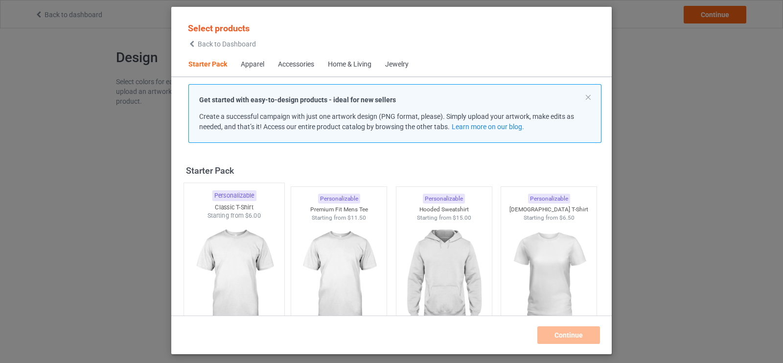
click at [237, 279] on img at bounding box center [234, 277] width 92 height 115
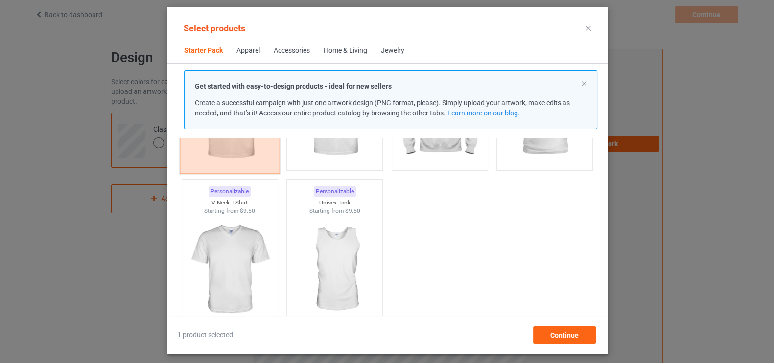
scroll to position [142, 0]
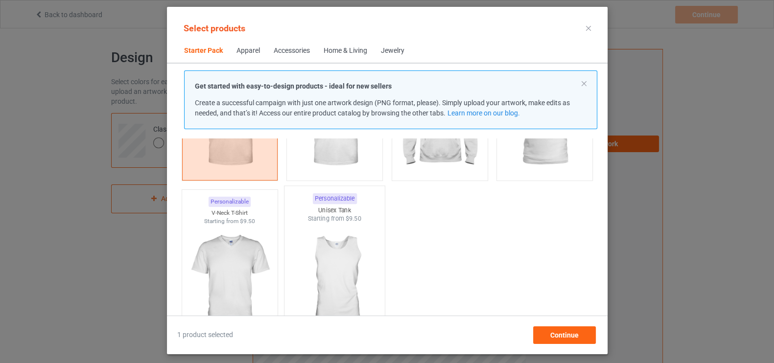
click at [344, 282] on img at bounding box center [334, 280] width 92 height 115
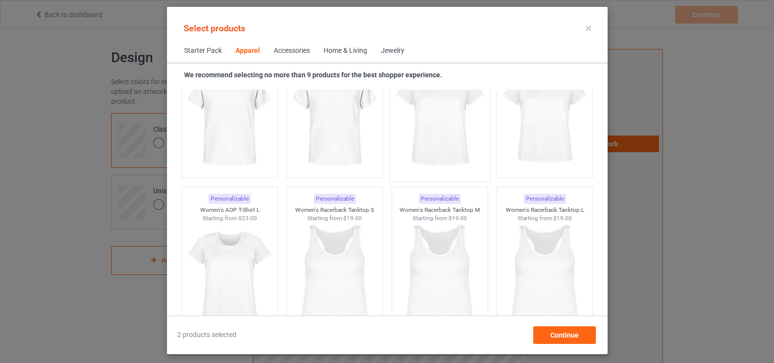
scroll to position [1661, 0]
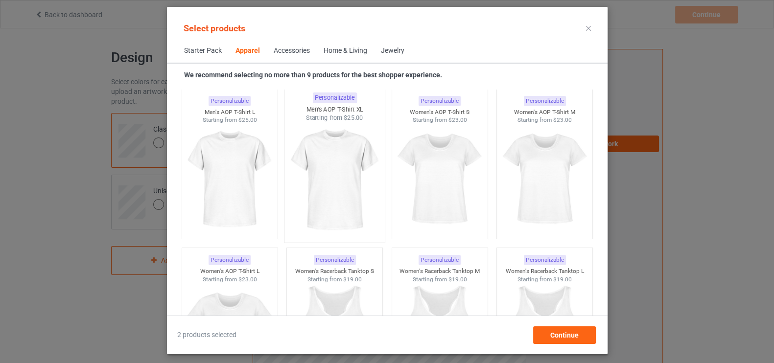
click at [331, 183] on img at bounding box center [334, 179] width 92 height 115
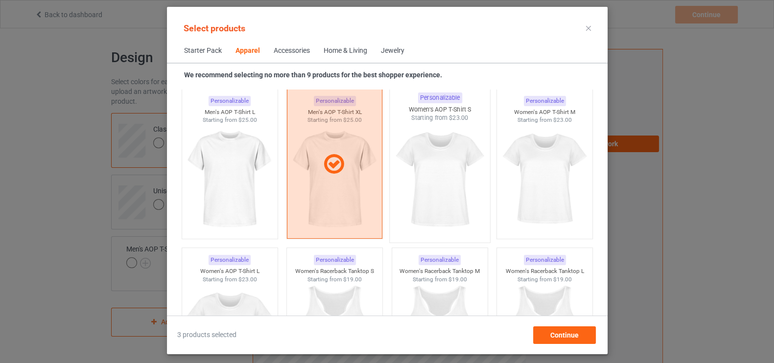
click at [411, 184] on img at bounding box center [439, 179] width 92 height 115
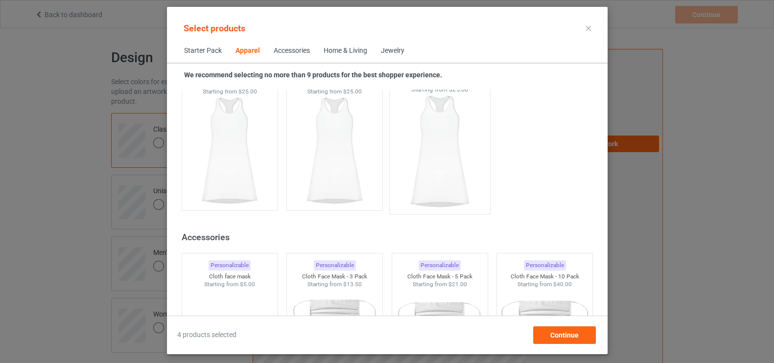
scroll to position [2171, 0]
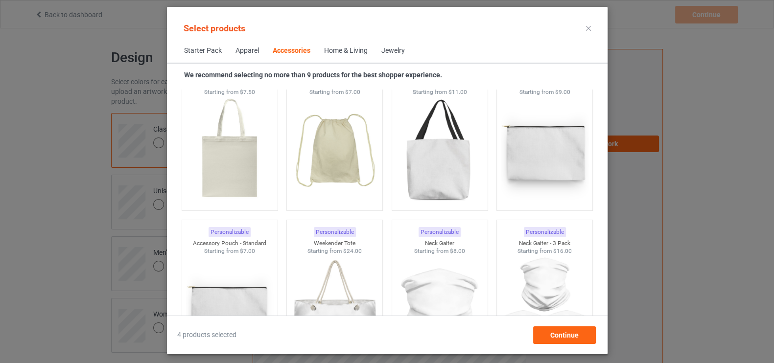
scroll to position [3007, 0]
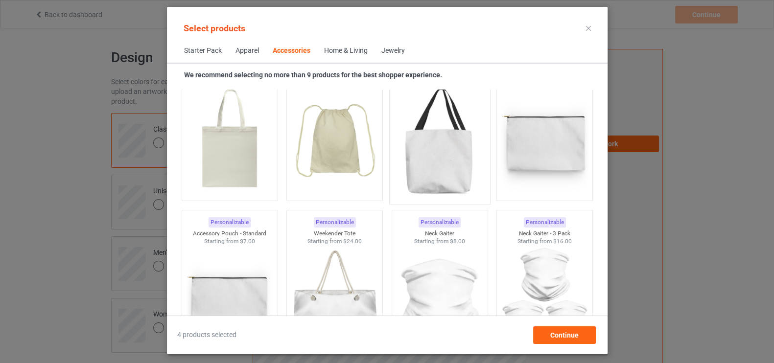
click at [442, 127] on img at bounding box center [439, 141] width 92 height 115
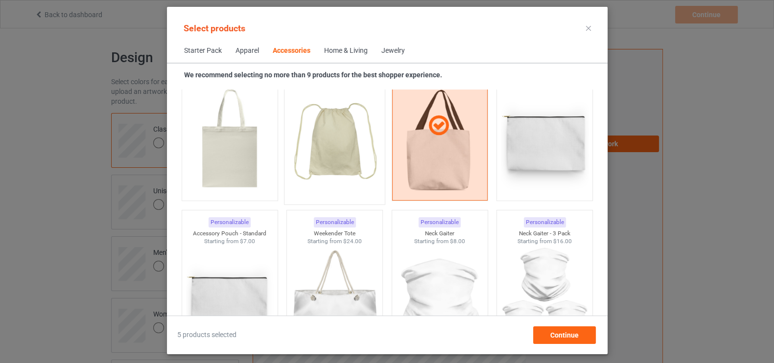
click at [358, 130] on img at bounding box center [334, 141] width 92 height 115
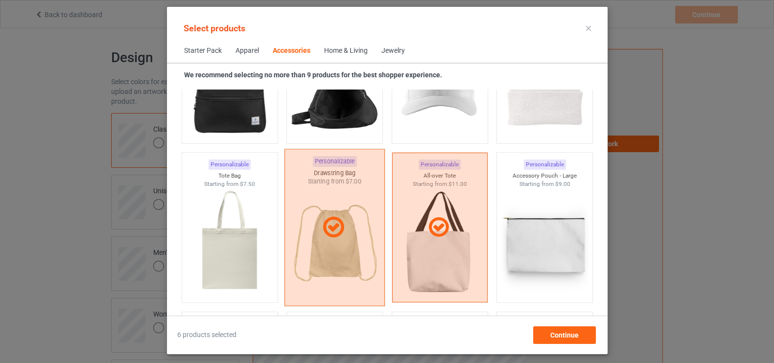
scroll to position [2895, 0]
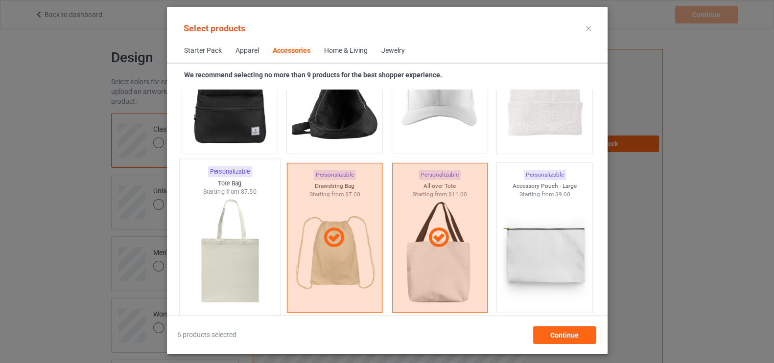
click at [242, 311] on img at bounding box center [229, 253] width 92 height 115
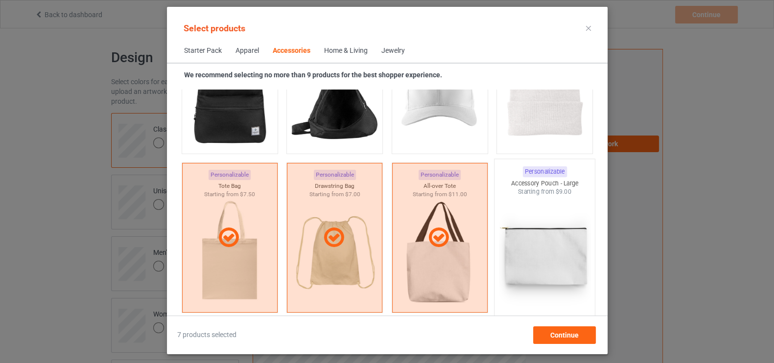
click at [531, 261] on img at bounding box center [544, 253] width 92 height 115
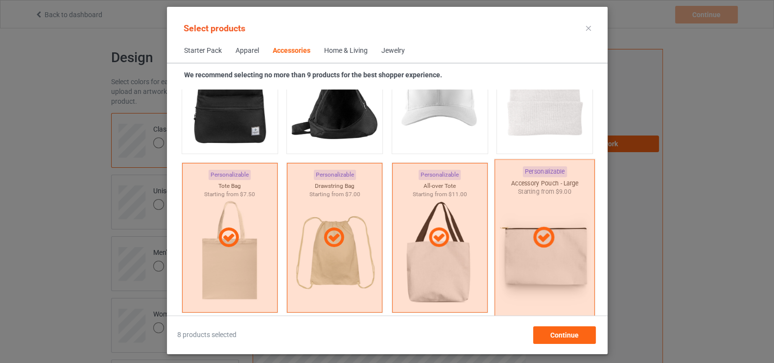
scroll to position [2814, 0]
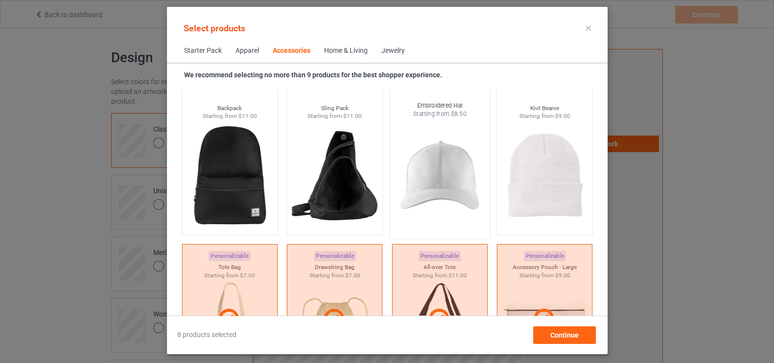
click at [432, 183] on img at bounding box center [439, 175] width 92 height 115
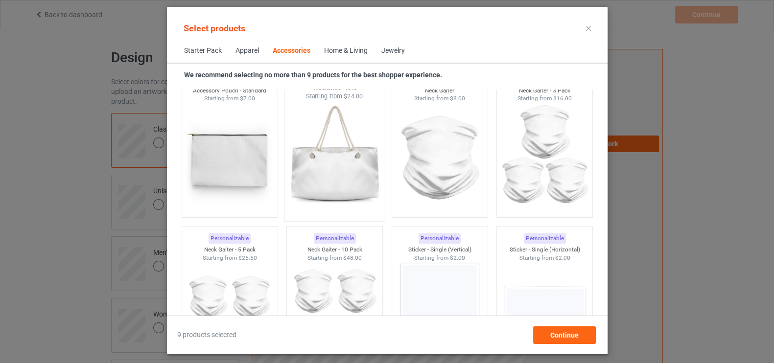
scroll to position [3241, 0]
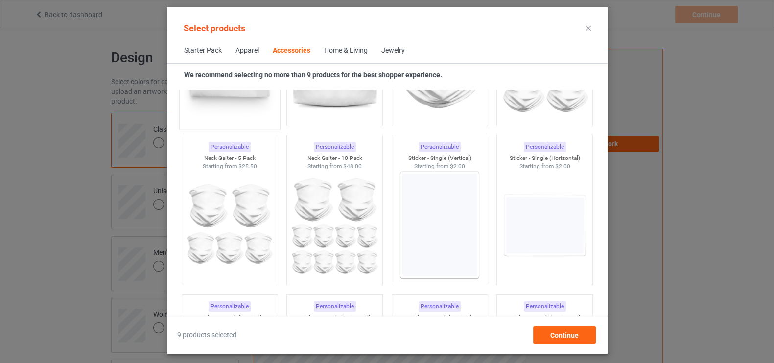
click at [256, 110] on img at bounding box center [229, 66] width 92 height 115
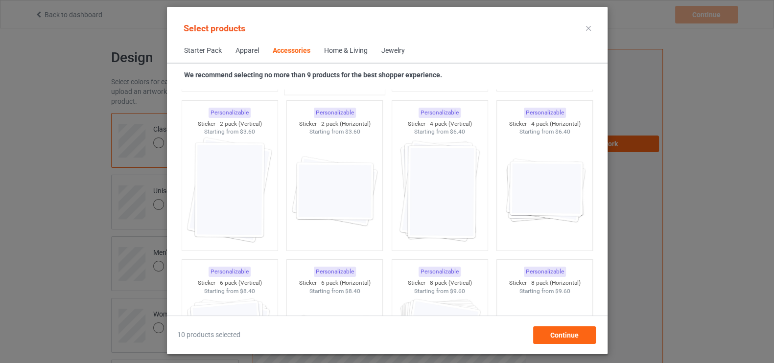
scroll to position [3456, 0]
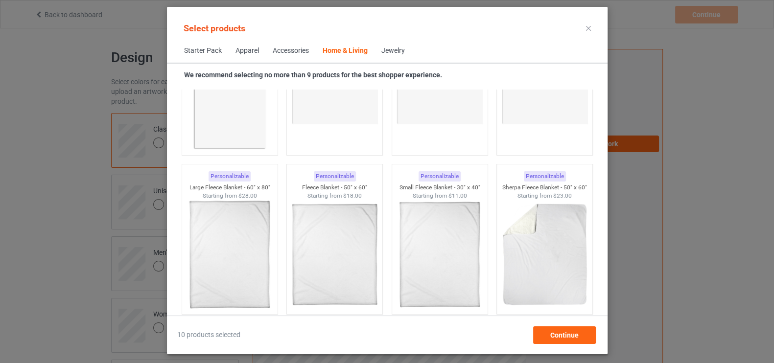
scroll to position [4516, 0]
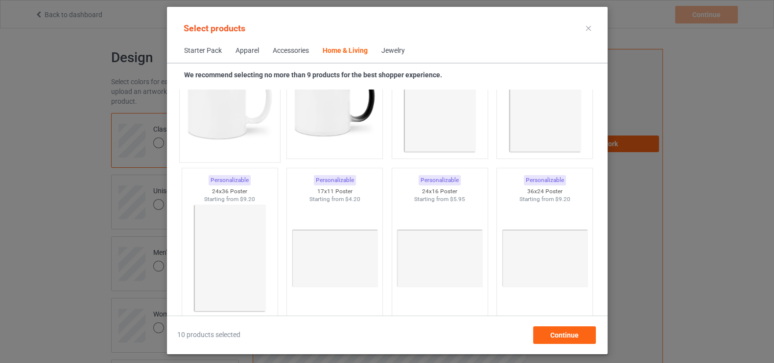
click at [244, 110] on img at bounding box center [229, 99] width 92 height 115
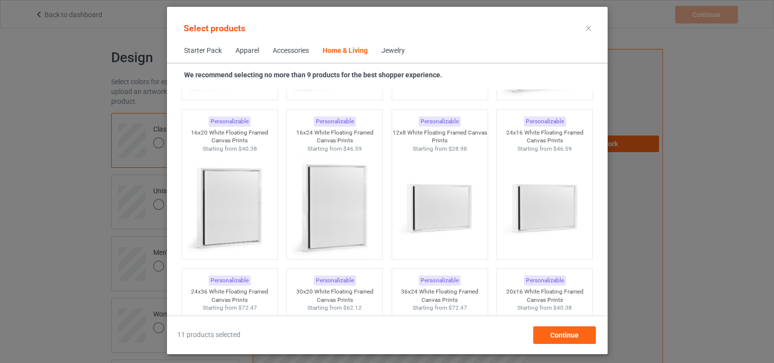
scroll to position [9995, 0]
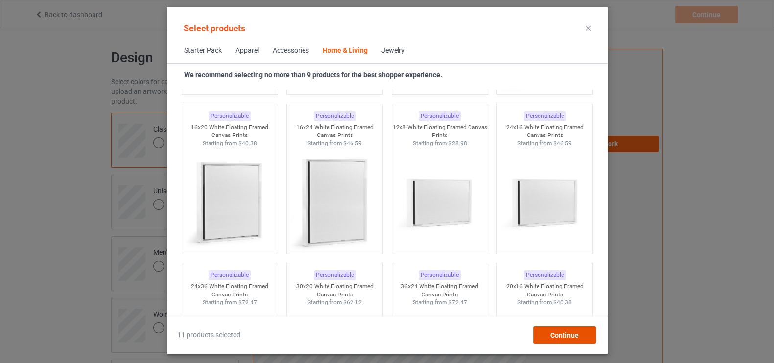
click at [559, 330] on div "Continue" at bounding box center [563, 335] width 63 height 18
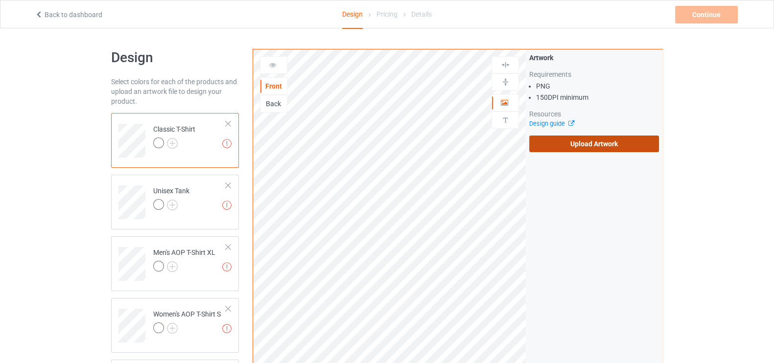
click at [598, 143] on label "Upload Artwork" at bounding box center [594, 144] width 130 height 17
click at [0, 0] on input "Upload Artwork" at bounding box center [0, 0] width 0 height 0
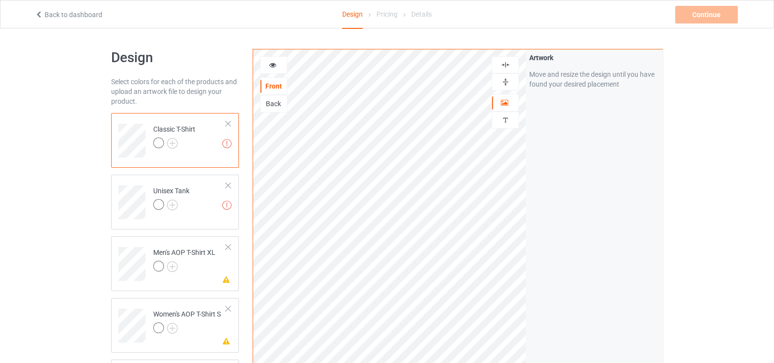
click at [274, 65] on icon at bounding box center [273, 63] width 8 height 7
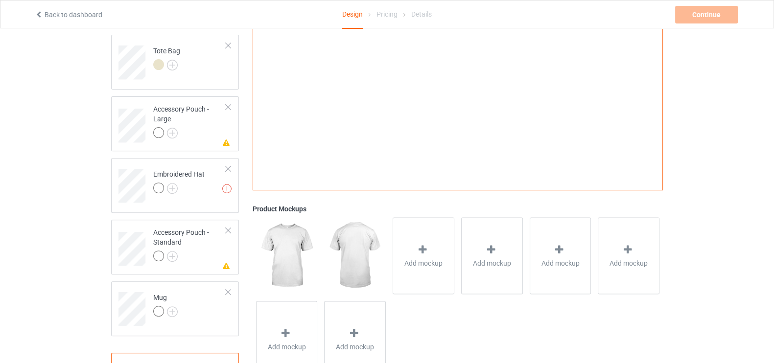
scroll to position [487, 0]
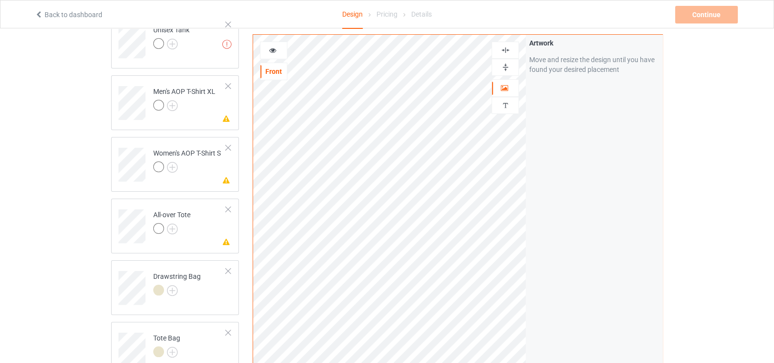
scroll to position [100, 0]
click at [274, 50] on icon at bounding box center [273, 49] width 8 height 7
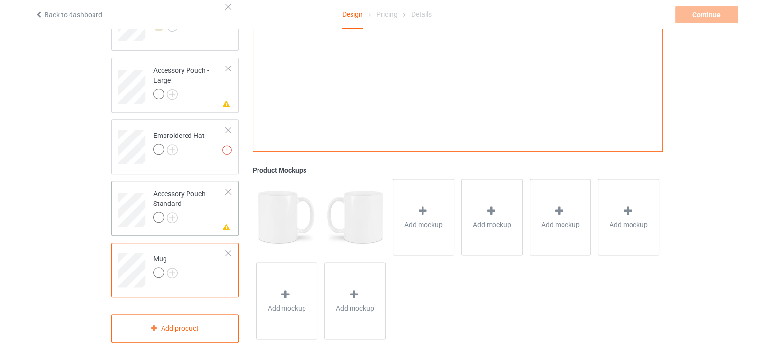
scroll to position [0, 0]
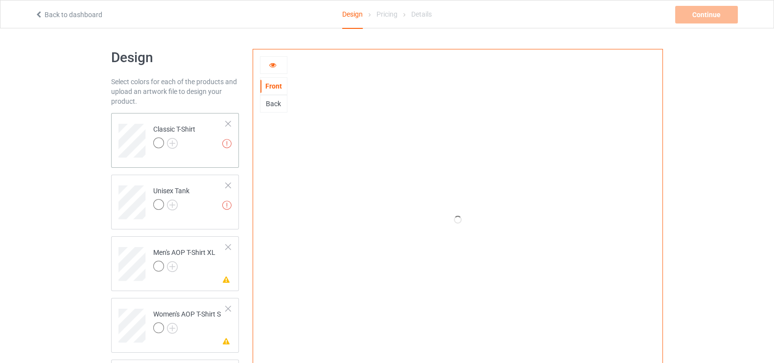
click at [175, 125] on div "Classic T-Shirt" at bounding box center [174, 135] width 42 height 23
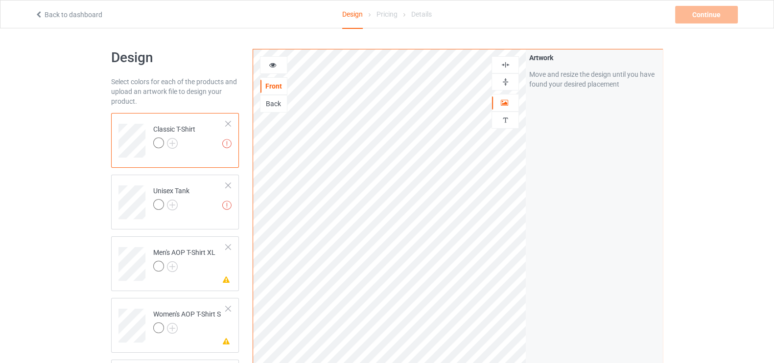
click at [274, 67] on icon at bounding box center [273, 63] width 8 height 7
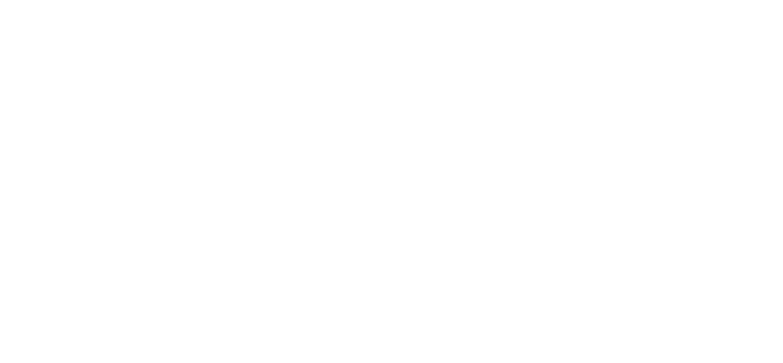
click at [597, 114] on body at bounding box center [391, 181] width 783 height 363
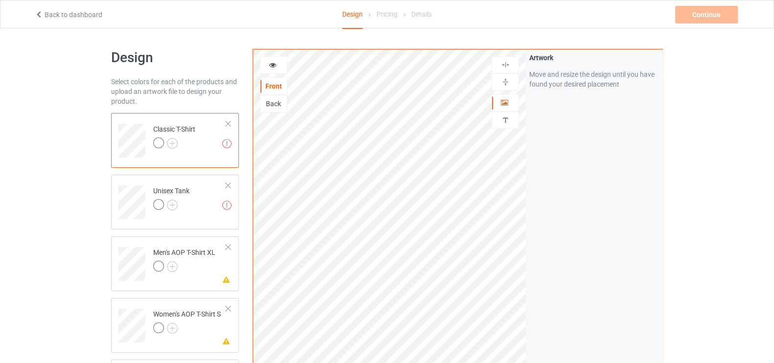
click at [227, 122] on div at bounding box center [228, 123] width 7 height 7
click at [227, 182] on div at bounding box center [228, 185] width 7 height 7
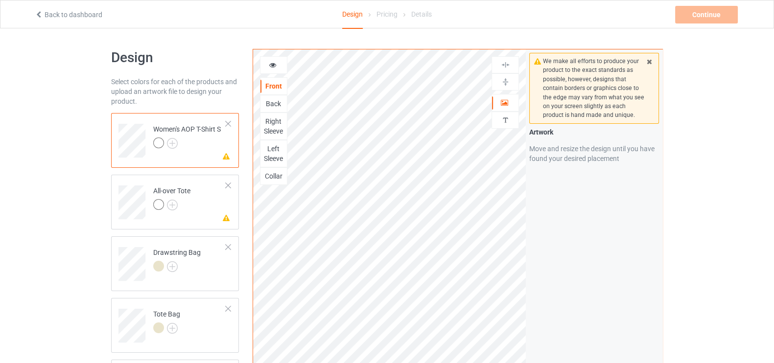
click at [227, 122] on div at bounding box center [228, 123] width 7 height 7
click at [227, 182] on div at bounding box center [228, 185] width 7 height 7
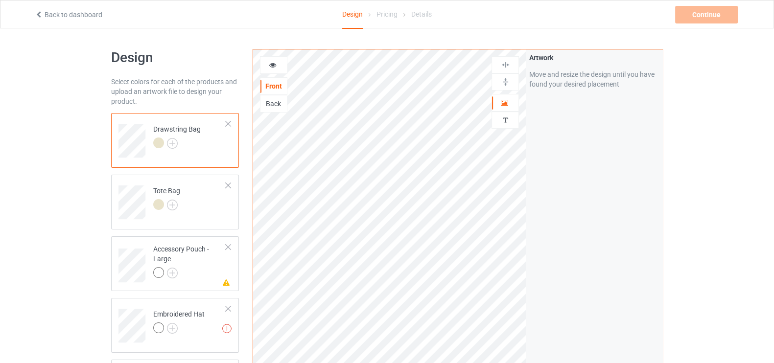
click at [227, 122] on div at bounding box center [228, 123] width 7 height 7
click at [227, 182] on div at bounding box center [228, 185] width 7 height 7
click at [227, 122] on div at bounding box center [228, 123] width 7 height 7
click at [227, 182] on div at bounding box center [228, 185] width 7 height 7
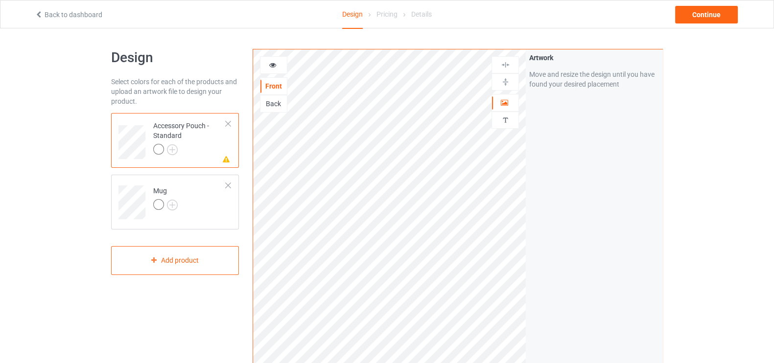
click at [227, 122] on div at bounding box center [228, 123] width 7 height 7
click at [227, 182] on div at bounding box center [228, 185] width 7 height 7
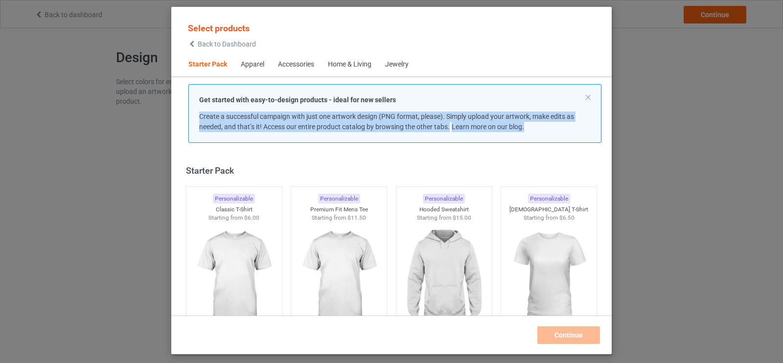
click at [227, 122] on span "Create a successful campaign with just one artwork design (PNG format, please).…" at bounding box center [386, 122] width 375 height 18
click at [435, 263] on img at bounding box center [444, 277] width 92 height 115
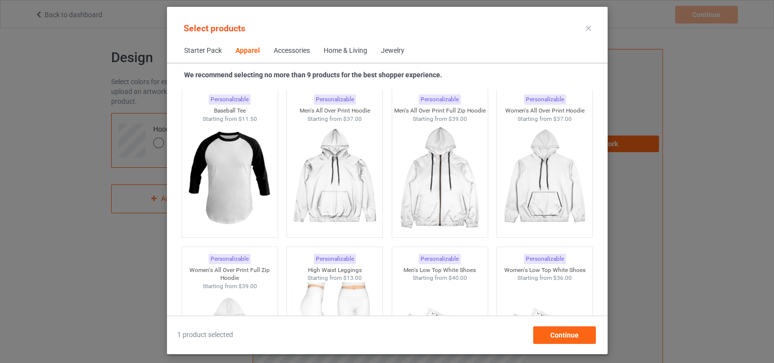
scroll to position [856, 0]
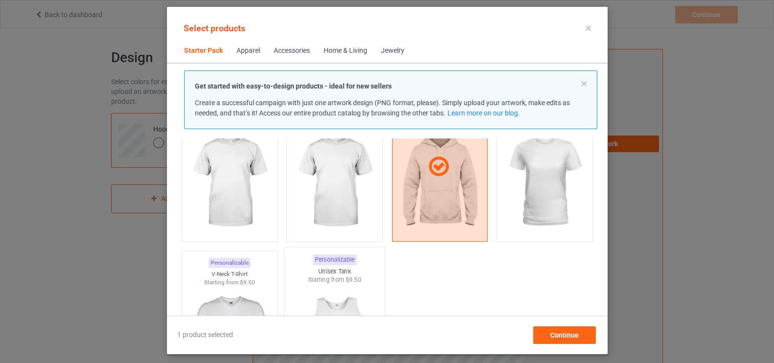
scroll to position [61, 0]
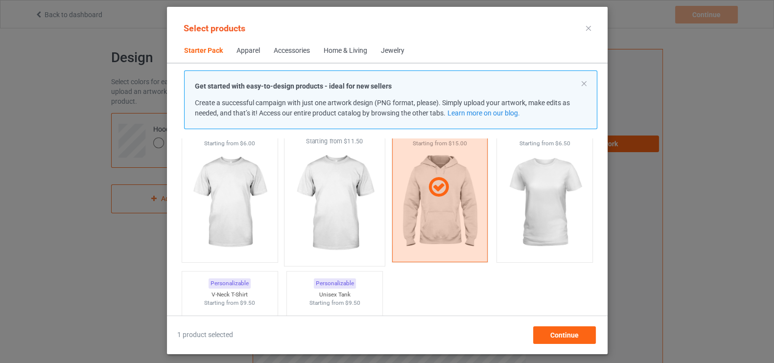
click at [319, 204] on img at bounding box center [334, 203] width 92 height 115
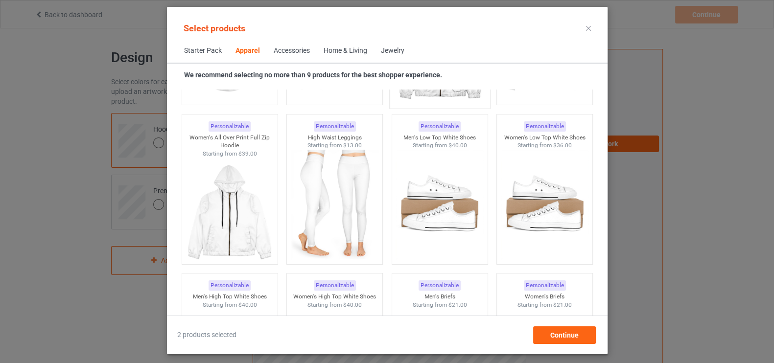
scroll to position [978, 0]
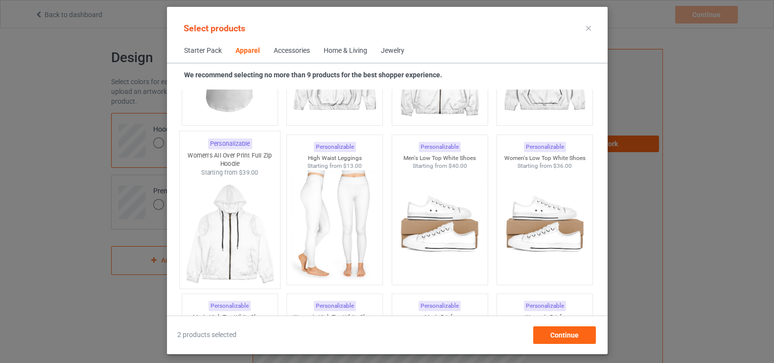
click at [273, 229] on img at bounding box center [229, 234] width 92 height 115
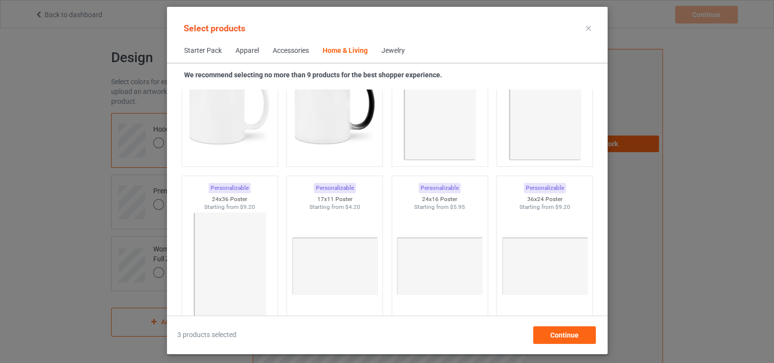
scroll to position [4518, 0]
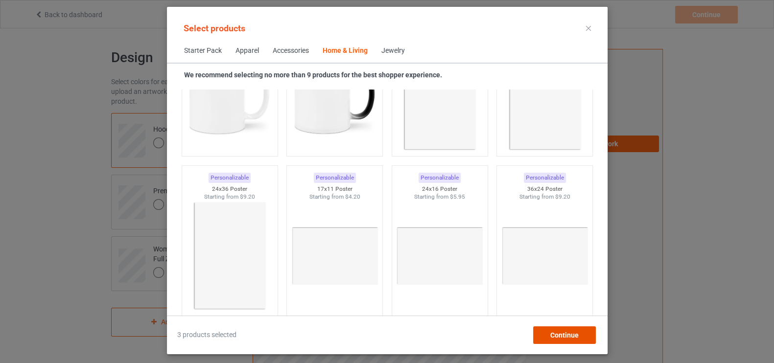
click at [565, 336] on span "Continue" at bounding box center [564, 335] width 28 height 8
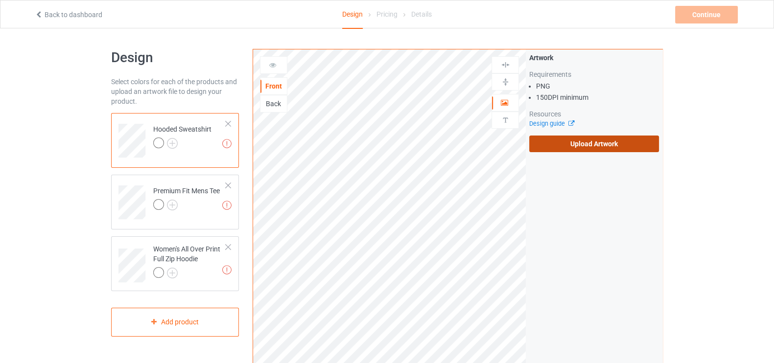
click at [620, 146] on label "Upload Artwork" at bounding box center [594, 144] width 130 height 17
click at [0, 0] on input "Upload Artwork" at bounding box center [0, 0] width 0 height 0
click at [272, 104] on div "Back" at bounding box center [273, 104] width 26 height 10
click at [562, 141] on label "Upload Artwork" at bounding box center [594, 144] width 130 height 17
click at [0, 0] on input "Upload Artwork" at bounding box center [0, 0] width 0 height 0
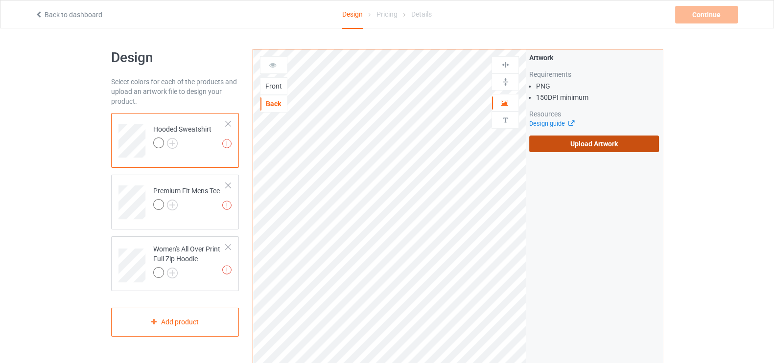
click at [568, 140] on label "Upload Artwork" at bounding box center [594, 144] width 130 height 17
click at [0, 0] on input "Upload Artwork" at bounding box center [0, 0] width 0 height 0
click at [577, 145] on label "Upload Artwork" at bounding box center [594, 144] width 130 height 17
click at [0, 0] on input "Upload Artwork" at bounding box center [0, 0] width 0 height 0
click at [593, 142] on label "Upload Artwork" at bounding box center [594, 144] width 130 height 17
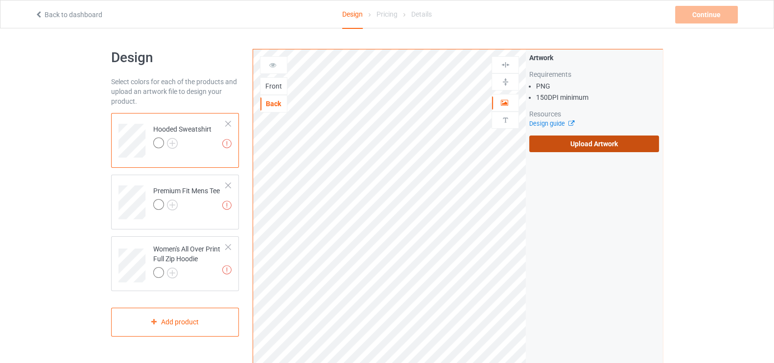
click at [0, 0] on input "Upload Artwork" at bounding box center [0, 0] width 0 height 0
click at [583, 138] on label "Upload Artwork" at bounding box center [594, 144] width 130 height 17
click at [0, 0] on input "Upload Artwork" at bounding box center [0, 0] width 0 height 0
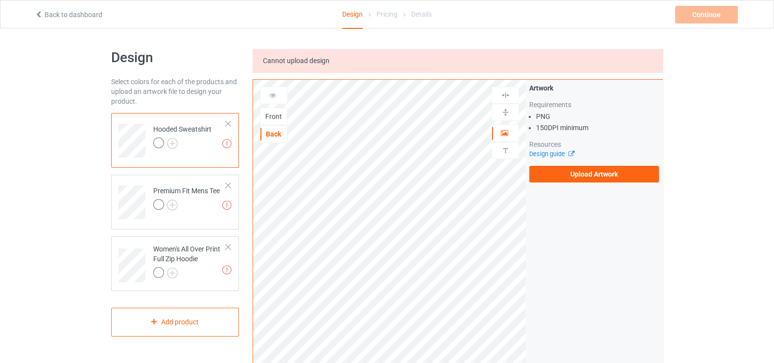
click at [275, 115] on div "Front" at bounding box center [273, 117] width 26 height 10
click at [272, 88] on div at bounding box center [273, 96] width 27 height 18
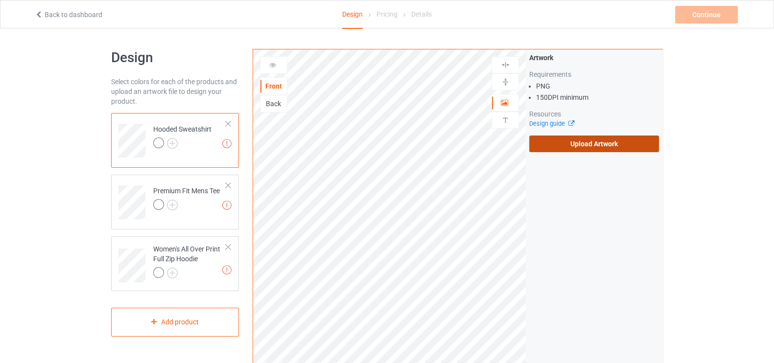
click at [580, 143] on label "Upload Artwork" at bounding box center [594, 144] width 130 height 17
click at [0, 0] on input "Upload Artwork" at bounding box center [0, 0] width 0 height 0
click at [275, 101] on div "Back" at bounding box center [273, 104] width 26 height 10
click at [602, 142] on label "Upload Artwork" at bounding box center [594, 144] width 130 height 17
click at [0, 0] on input "Upload Artwork" at bounding box center [0, 0] width 0 height 0
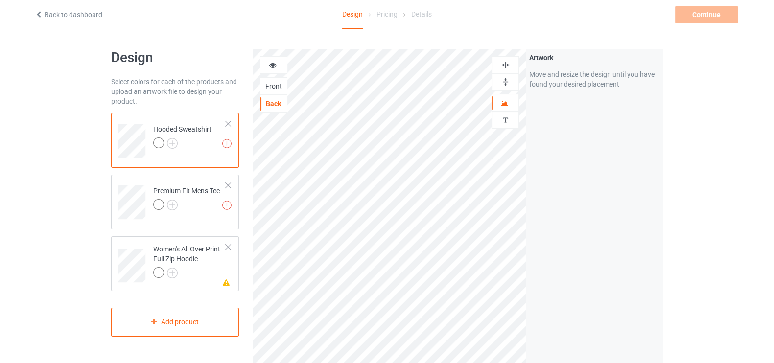
click at [504, 81] on img at bounding box center [505, 81] width 9 height 9
click at [504, 66] on img at bounding box center [505, 64] width 9 height 9
click at [174, 140] on img at bounding box center [172, 143] width 11 height 11
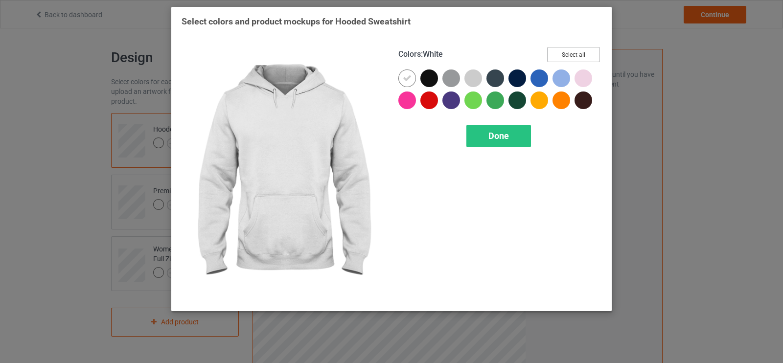
click at [573, 49] on button "Select all" at bounding box center [573, 54] width 53 height 15
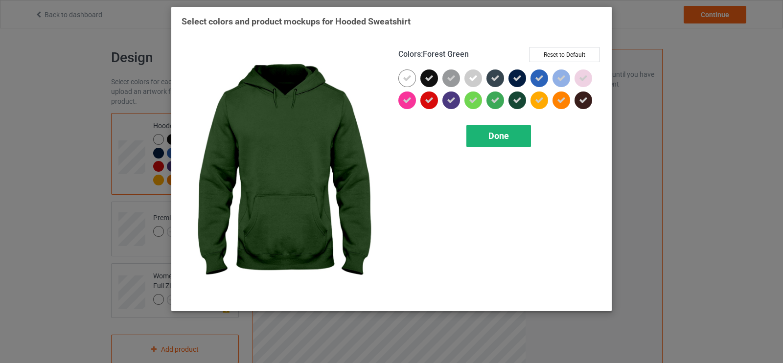
click at [513, 130] on div "Done" at bounding box center [498, 136] width 65 height 23
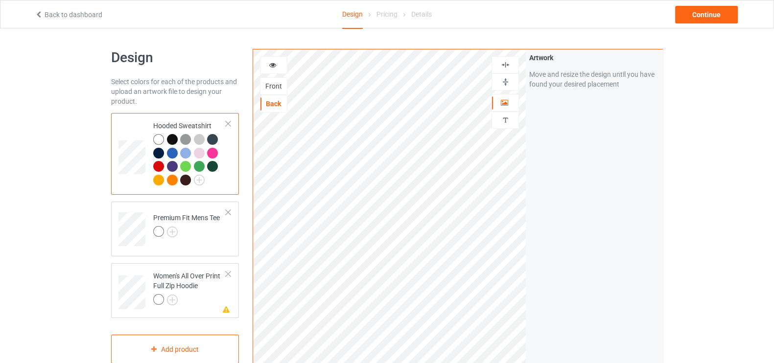
click at [272, 62] on icon at bounding box center [273, 63] width 8 height 7
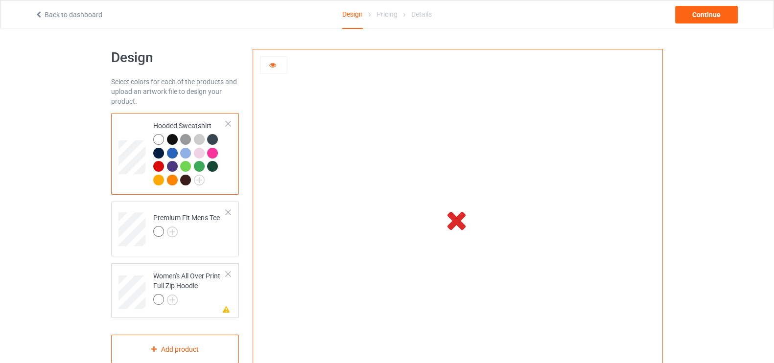
click at [453, 226] on icon at bounding box center [456, 219] width 32 height 27
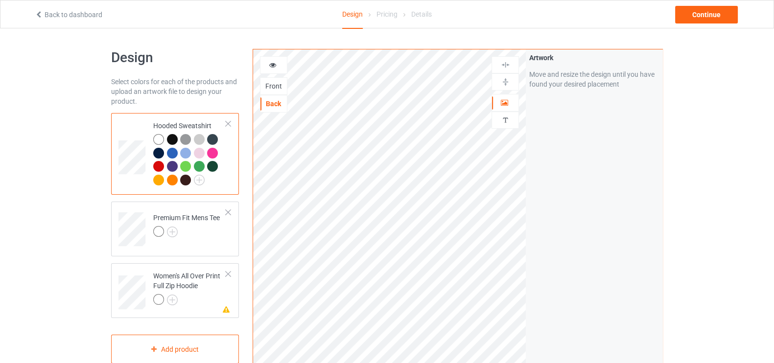
click at [173, 137] on div at bounding box center [172, 139] width 11 height 11
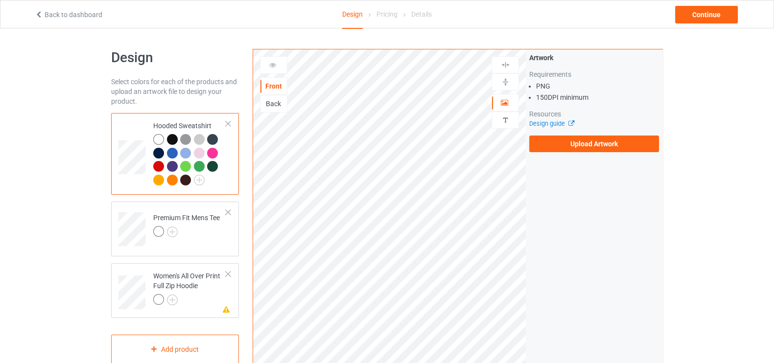
click at [277, 101] on div "Back" at bounding box center [273, 104] width 26 height 10
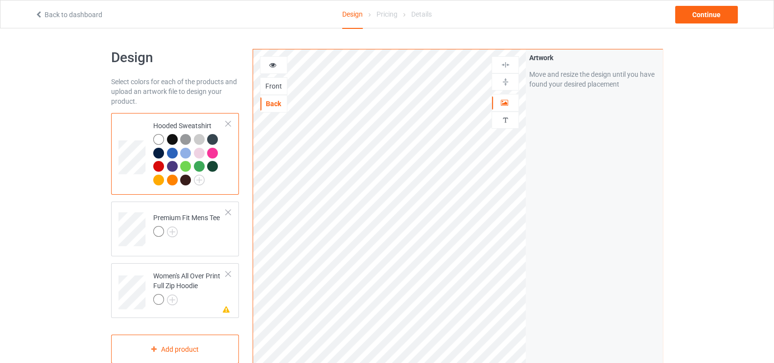
click at [272, 67] on icon at bounding box center [273, 63] width 8 height 7
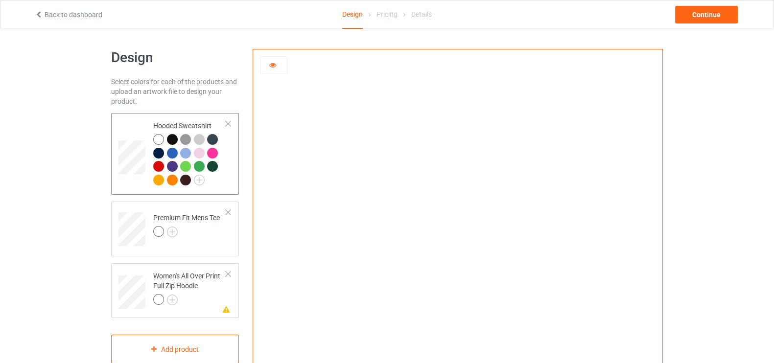
click at [183, 138] on div at bounding box center [185, 139] width 11 height 11
click at [275, 72] on div at bounding box center [273, 65] width 27 height 18
click at [273, 62] on icon at bounding box center [273, 63] width 8 height 7
click at [276, 61] on div at bounding box center [273, 65] width 26 height 10
click at [269, 70] on div at bounding box center [273, 65] width 27 height 18
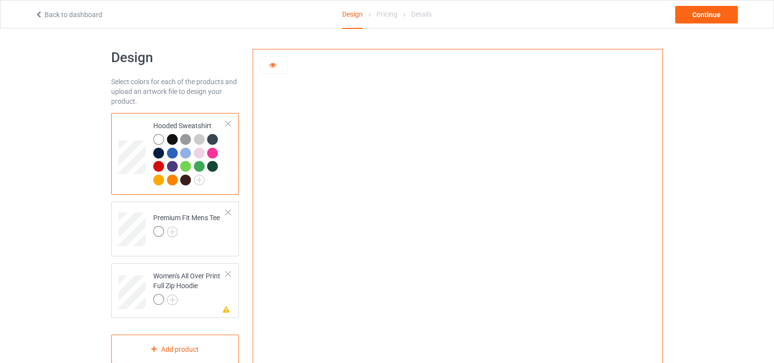
click at [269, 70] on div at bounding box center [273, 65] width 27 height 18
click at [207, 165] on div at bounding box center [212, 166] width 11 height 11
click at [275, 65] on icon at bounding box center [273, 63] width 8 height 7
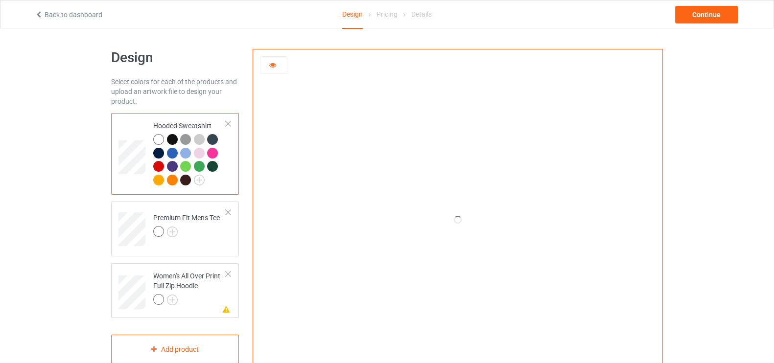
click at [275, 65] on icon at bounding box center [273, 63] width 8 height 7
click at [274, 64] on icon at bounding box center [273, 63] width 8 height 7
click at [189, 165] on div at bounding box center [185, 166] width 11 height 11
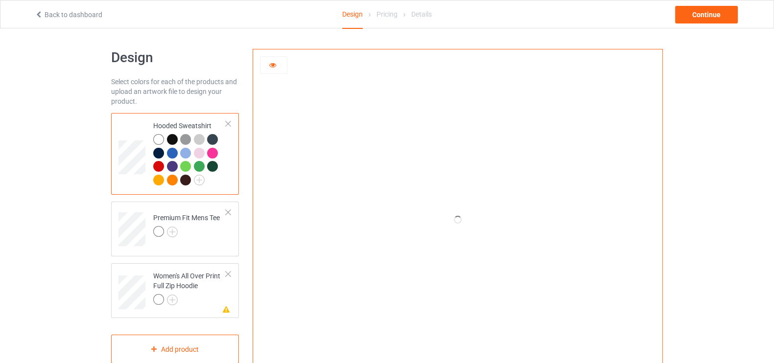
click at [267, 60] on div at bounding box center [273, 65] width 26 height 10
click at [271, 67] on icon at bounding box center [273, 63] width 8 height 7
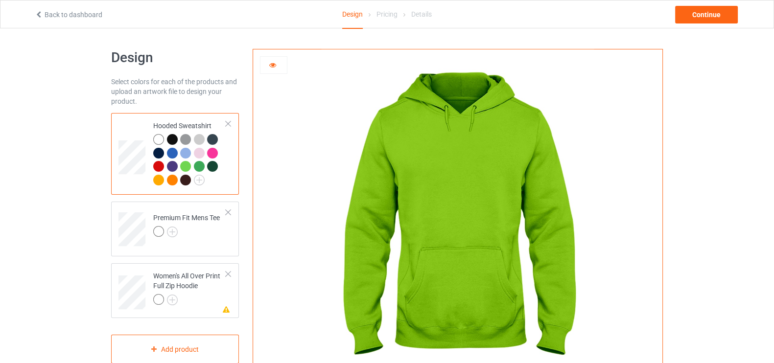
click at [274, 64] on icon at bounding box center [273, 63] width 8 height 7
